Goal: Task Accomplishment & Management: Understand process/instructions

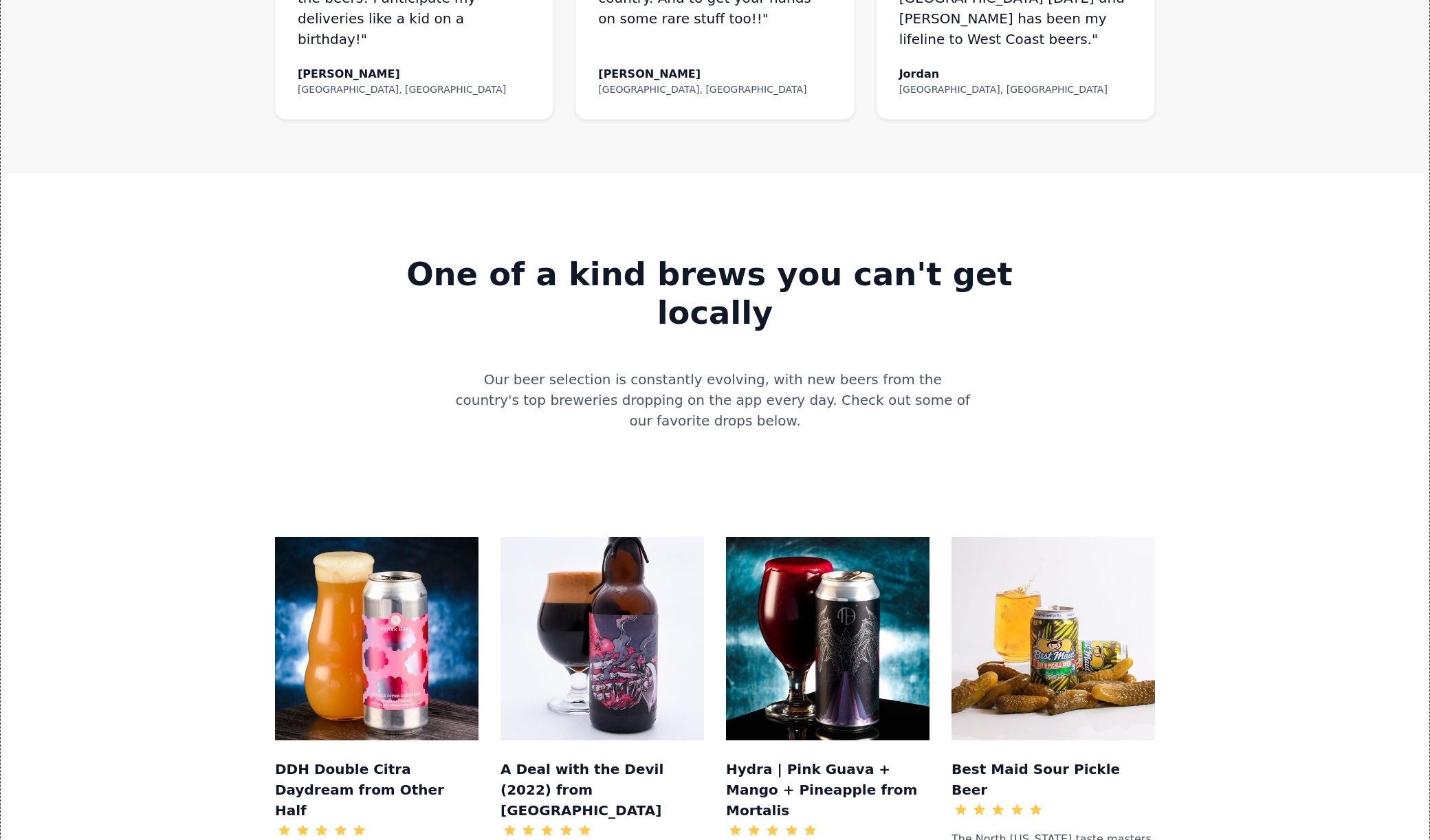
scroll to position [1326, 0]
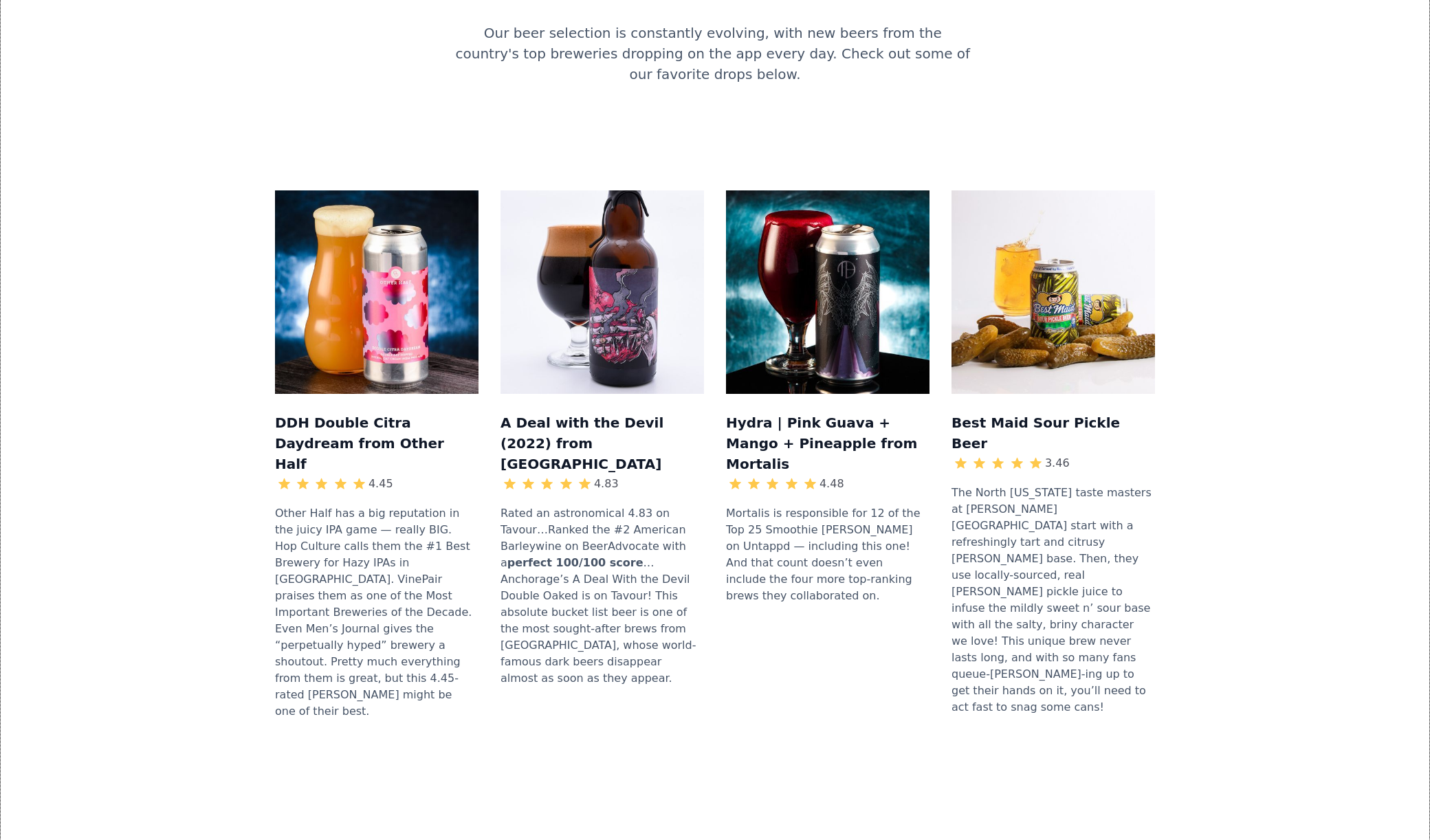
click at [577, 244] on img at bounding box center [602, 292] width 203 height 203
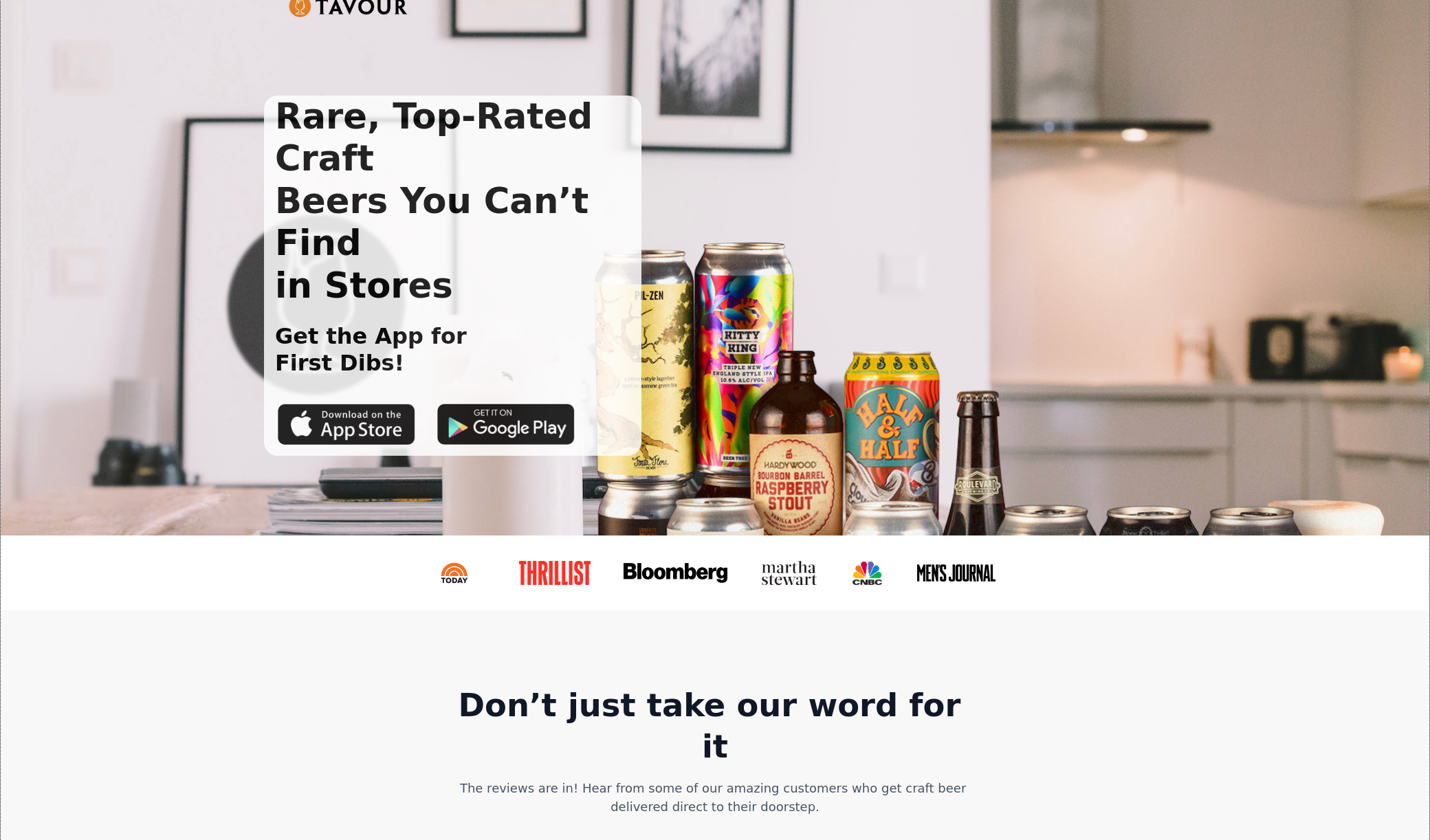
scroll to position [0, 0]
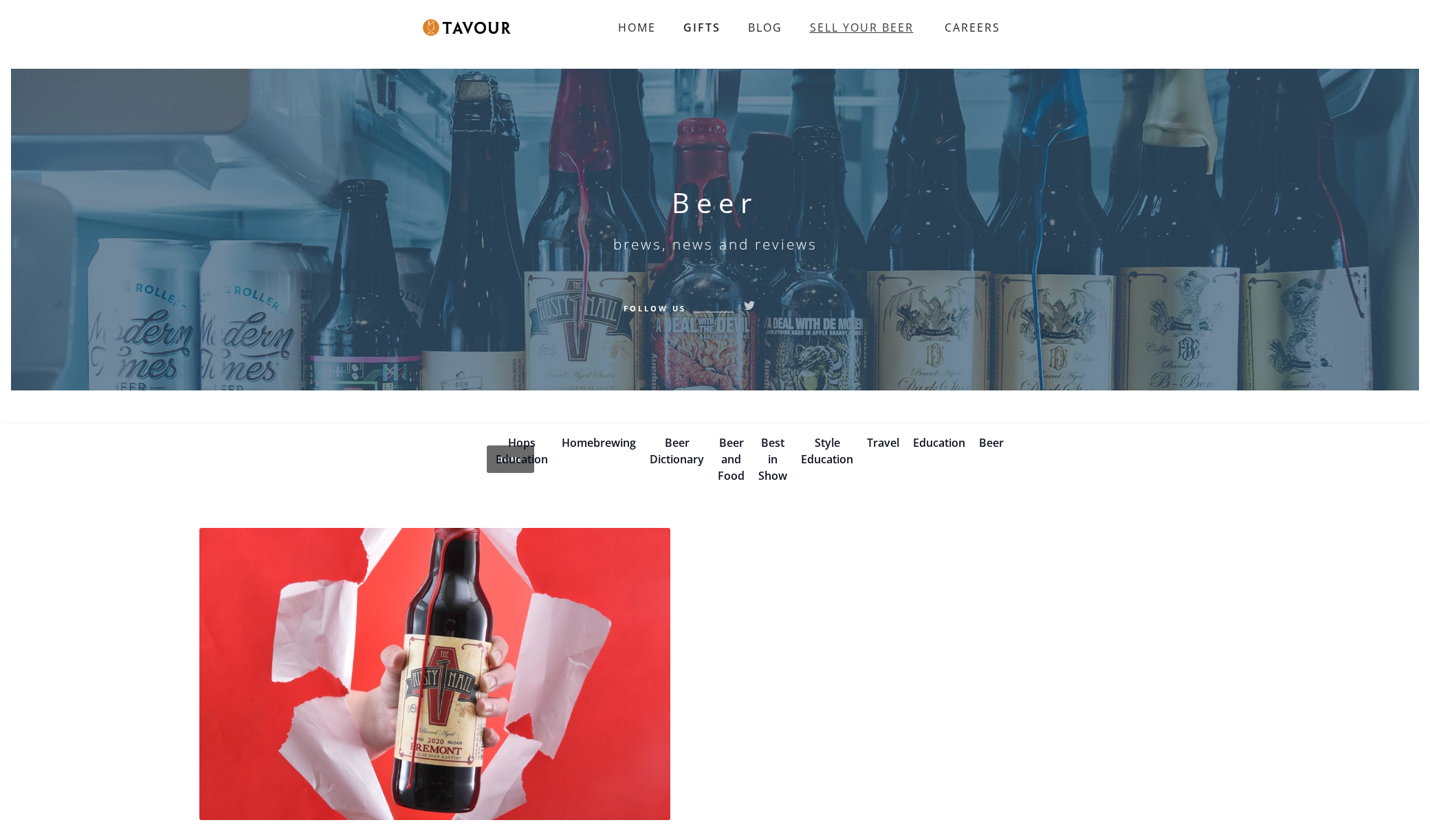
click at [852, 38] on link "SELL YOUR BEER" at bounding box center [862, 27] width 131 height 27
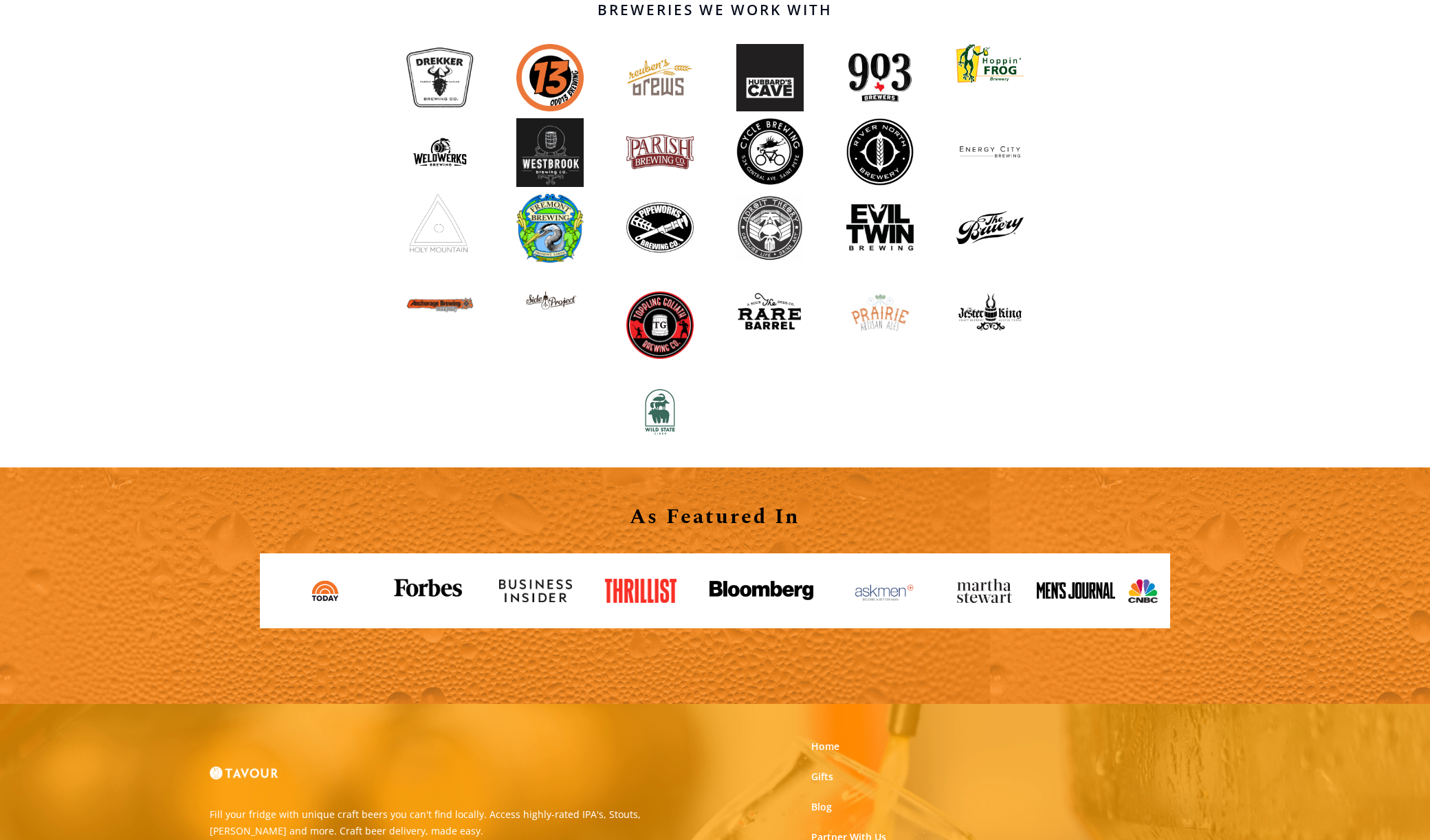
scroll to position [1439, 0]
